Goal: Find contact information: Find contact information

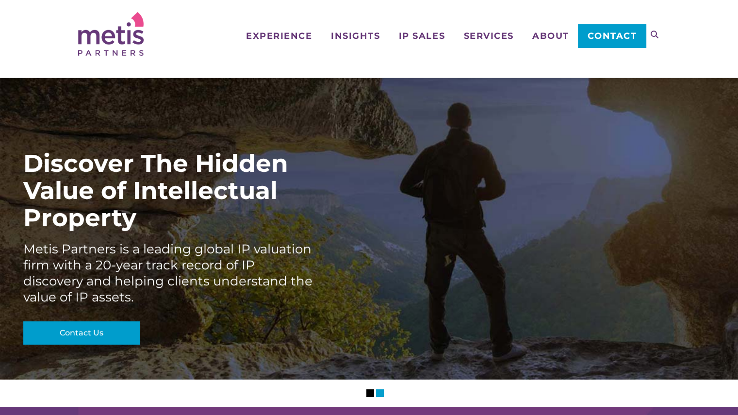
click at [617, 38] on span "Contact" at bounding box center [611, 36] width 49 height 9
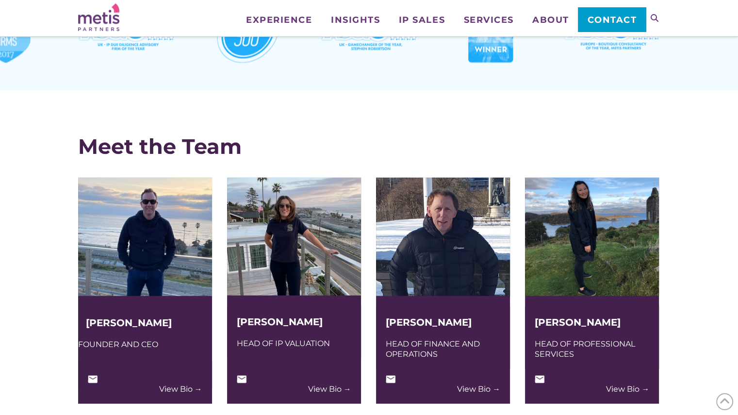
scroll to position [2231, 0]
